Goal: Task Accomplishment & Management: Use online tool/utility

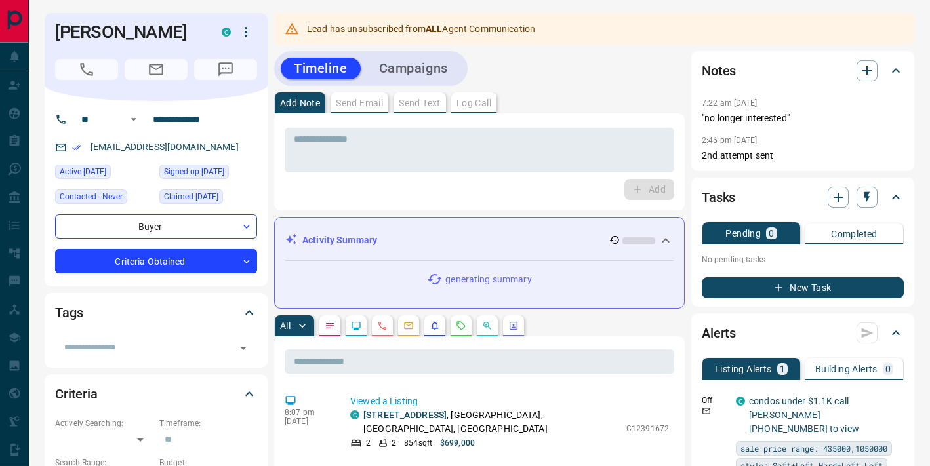
click at [253, 42] on div "C" at bounding box center [239, 32] width 35 height 22
click at [248, 33] on icon "button" at bounding box center [246, 32] width 16 height 16
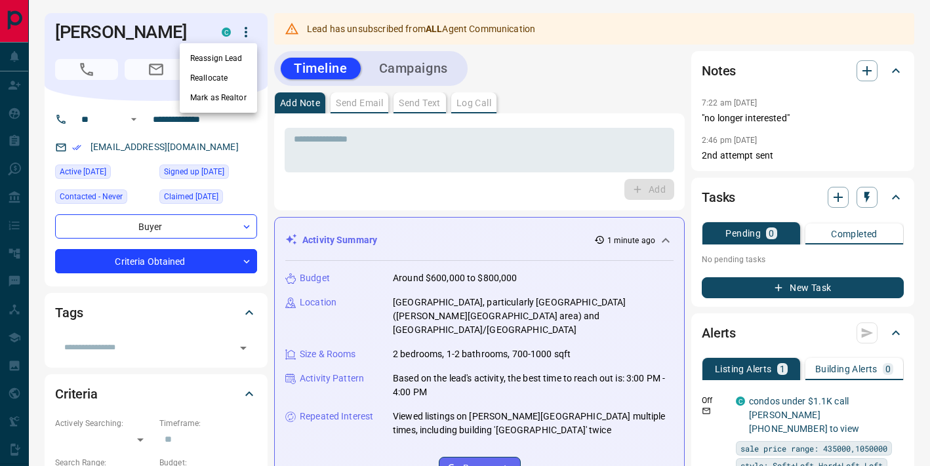
click at [219, 52] on li "Reassign Lead" at bounding box center [218, 59] width 77 height 20
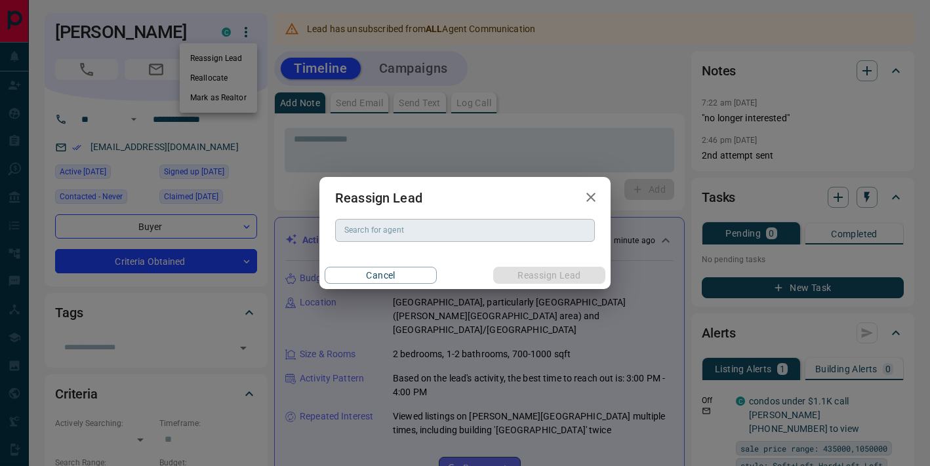
click at [378, 233] on input "Search for agent" at bounding box center [464, 230] width 250 height 14
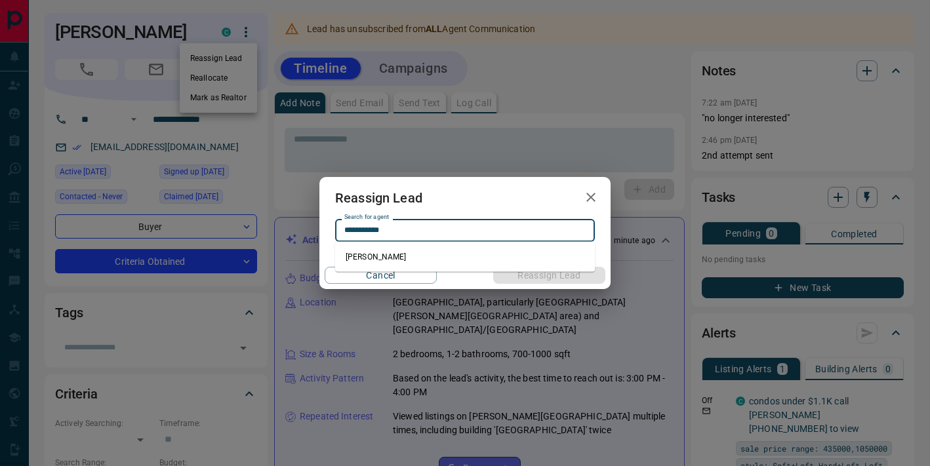
click at [384, 260] on li "[PERSON_NAME]" at bounding box center [465, 257] width 260 height 20
type input "**********"
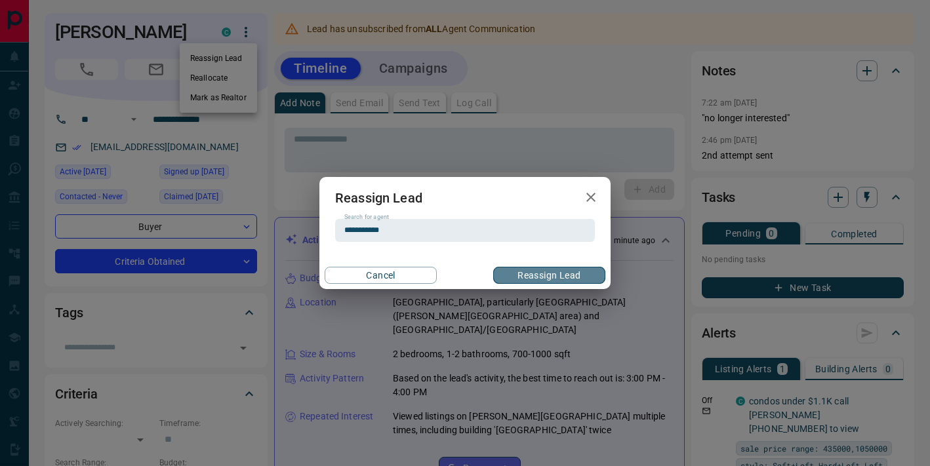
click at [533, 276] on button "Reassign Lead" at bounding box center [549, 275] width 112 height 17
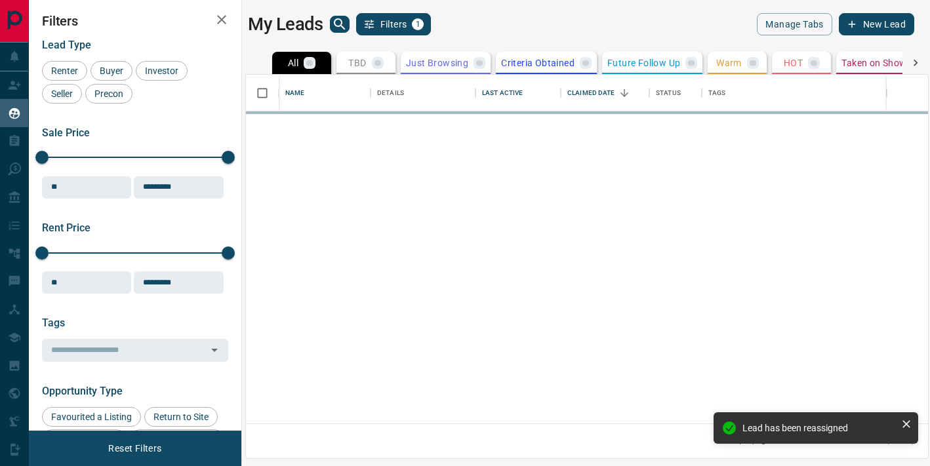
scroll to position [349, 682]
